Goal: Task Accomplishment & Management: Use online tool/utility

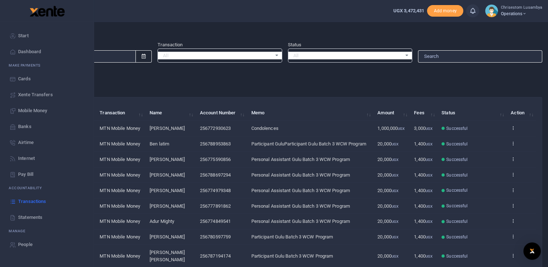
click at [37, 213] on link "Statements" at bounding box center [47, 218] width 82 height 16
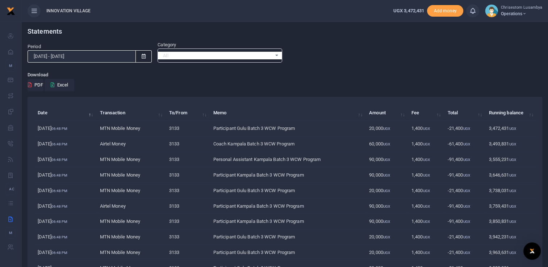
click at [142, 54] on icon at bounding box center [144, 56] width 4 height 5
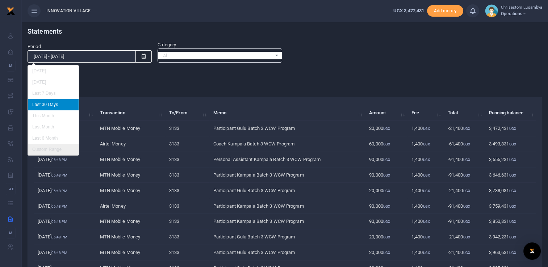
click at [61, 146] on li "Custom Range" at bounding box center [53, 149] width 51 height 11
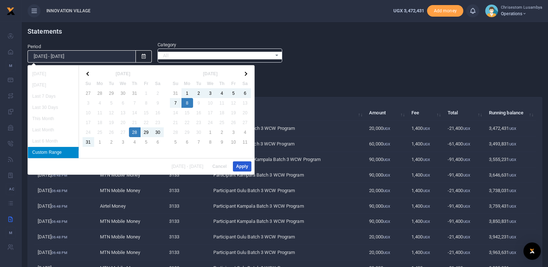
click at [237, 166] on button "Apply" at bounding box center [242, 166] width 18 height 10
type input "[DATE] - [DATE]"
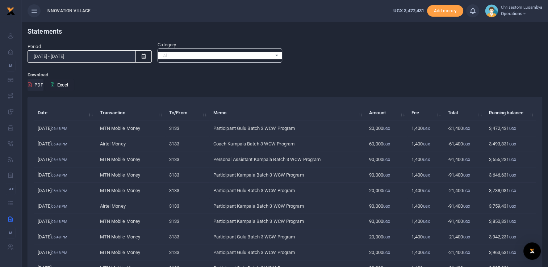
click at [68, 84] on button "Excel" at bounding box center [60, 85] width 30 height 12
